Goal: Information Seeking & Learning: Learn about a topic

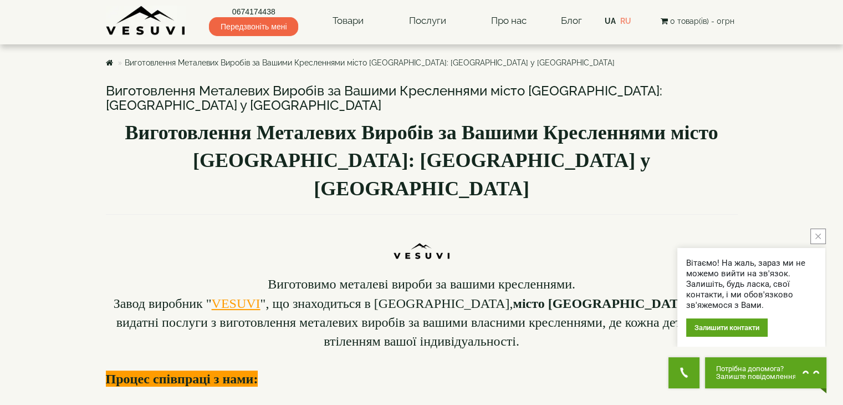
click at [822, 236] on button "close button" at bounding box center [819, 236] width 16 height 16
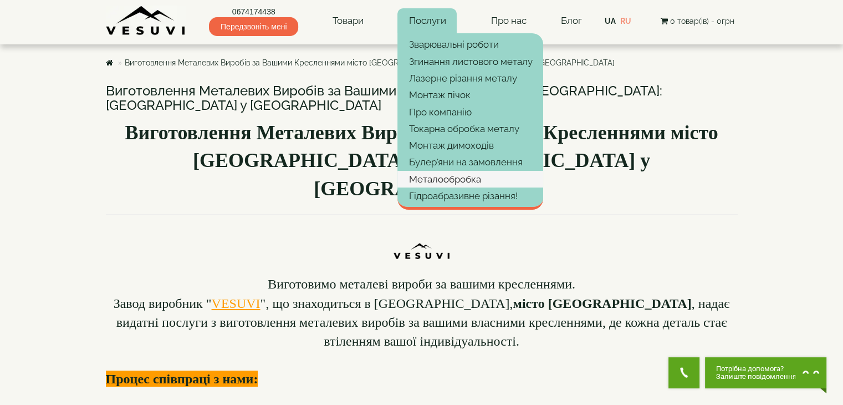
click at [444, 178] on link "Металообробка" at bounding box center [470, 179] width 146 height 17
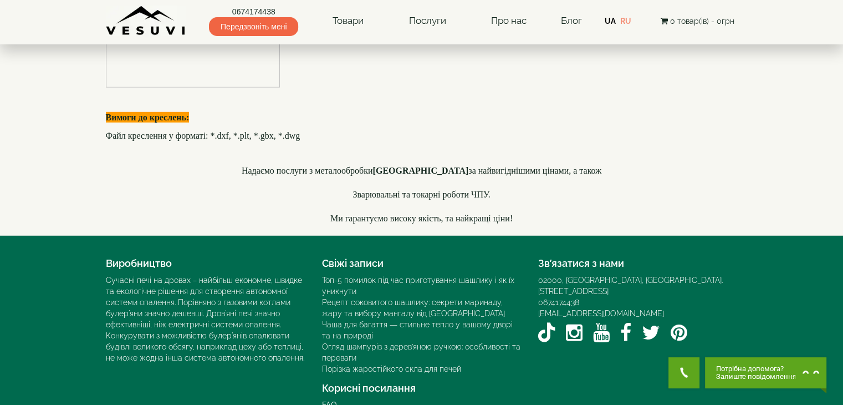
scroll to position [2883, 0]
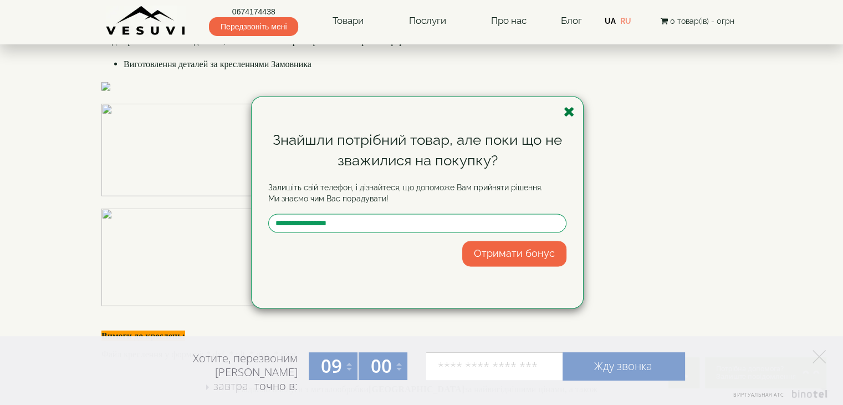
click at [567, 111] on icon "button" at bounding box center [569, 112] width 11 height 14
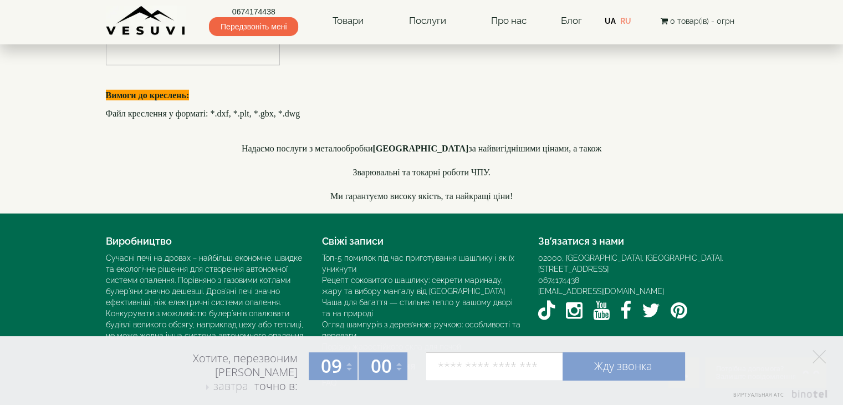
scroll to position [3160, 0]
click at [224, 118] on font "Файл креслення у форматі: *.dxf, *.plt, *.gbx, *.dwg" at bounding box center [203, 113] width 195 height 9
click at [233, 118] on font "Файл креслення у форматі: *.dxf, *.plt, *.gbx, *.dwg" at bounding box center [203, 113] width 195 height 9
drag, startPoint x: 303, startPoint y: 256, endPoint x: 102, endPoint y: 256, distance: 200.7
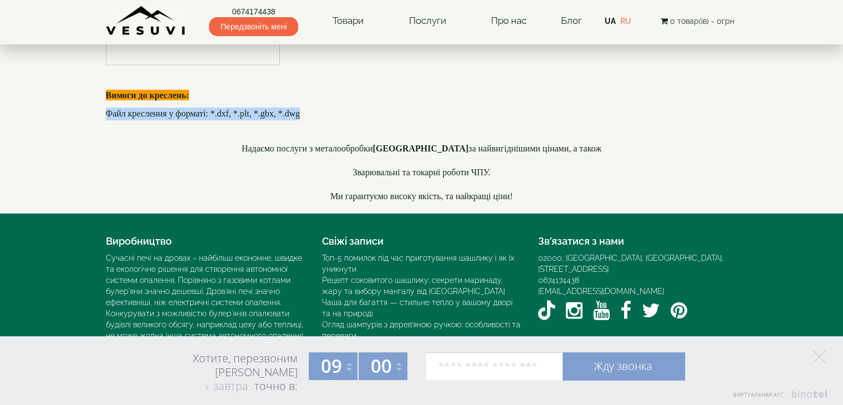
copy font "Файл креслення у форматі: *.dxf, *.plt, *.gbx, *.dwg"
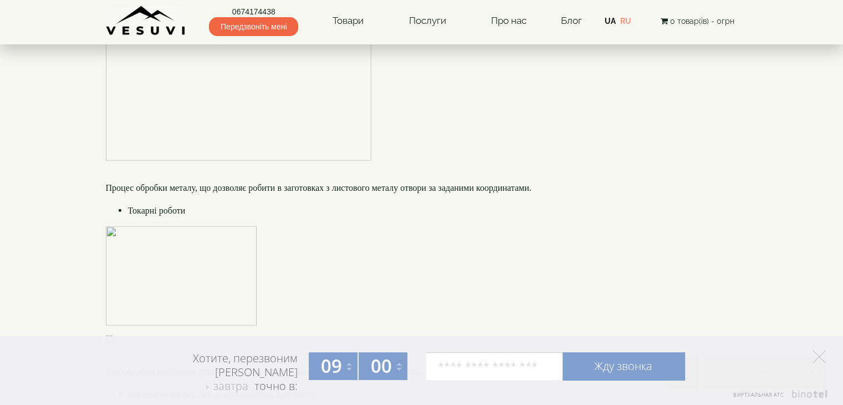
scroll to position [2550, 0]
